Goal: Task Accomplishment & Management: Complete application form

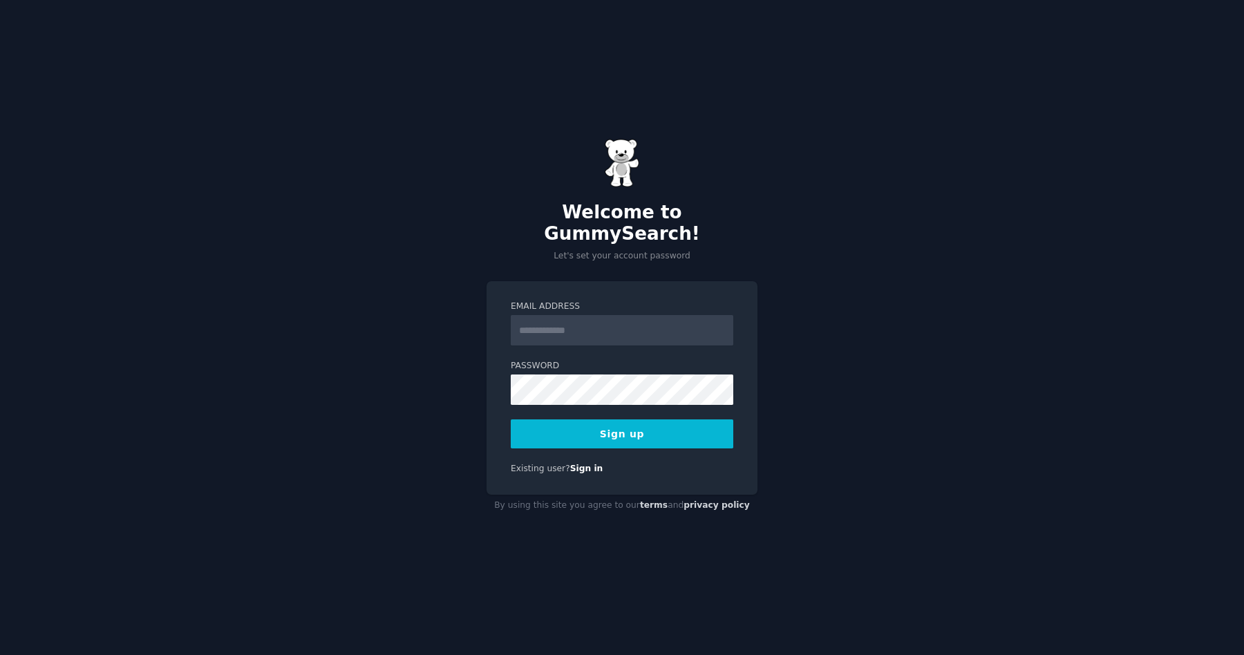
click at [543, 319] on input "Email Address" at bounding box center [622, 330] width 223 height 30
type input "**********"
click at [621, 361] on div "Password 8 or more characters Alphanumeric characters No common passwords Passw…" at bounding box center [622, 382] width 223 height 45
click at [609, 360] on label "Password" at bounding box center [622, 366] width 223 height 12
click at [584, 430] on button "Sign up" at bounding box center [622, 434] width 223 height 29
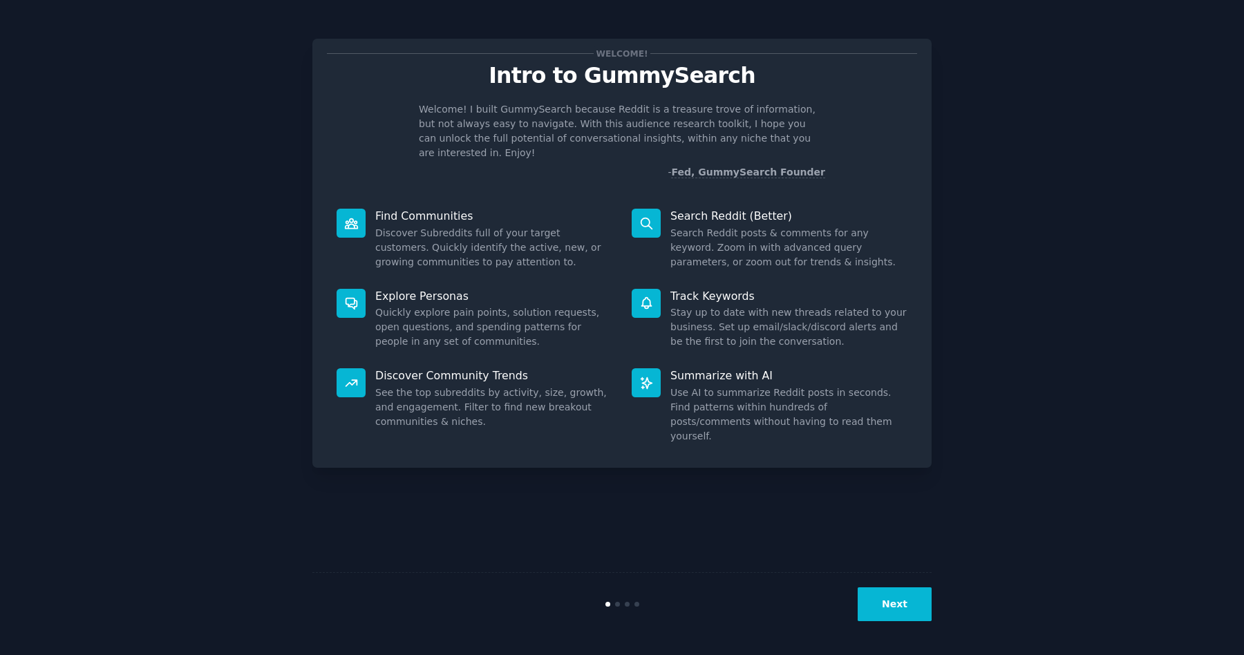
click at [930, 435] on div "Welcome! Intro to GummySearch Welcome! I built GummySearch because Reddit is a …" at bounding box center [621, 253] width 619 height 429
